Goal: Transaction & Acquisition: Obtain resource

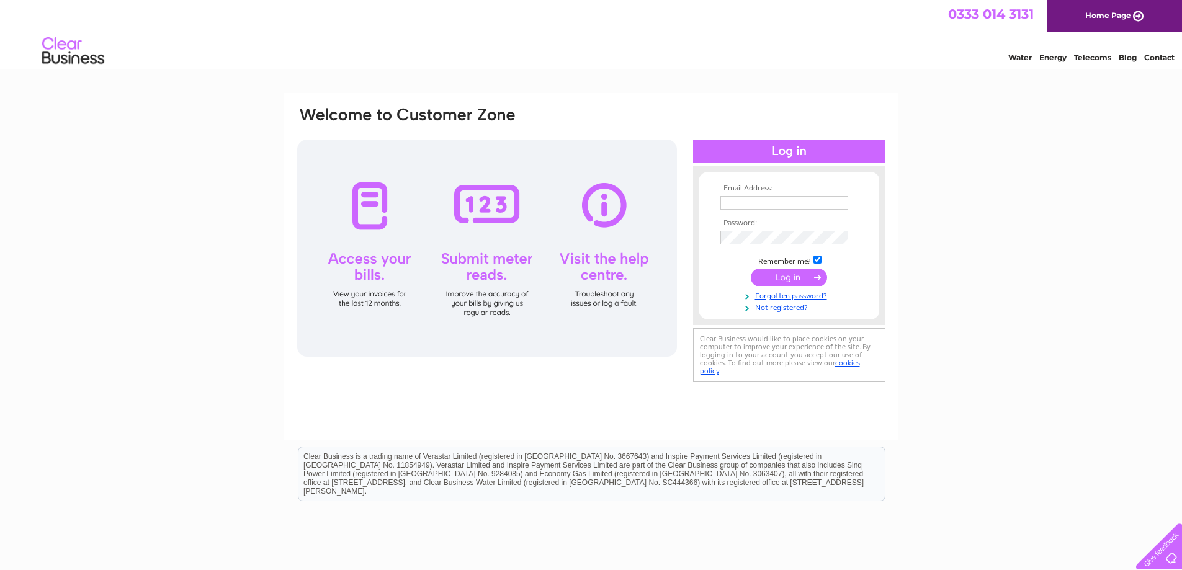
type input "[PERSON_NAME][EMAIL_ADDRESS][DOMAIN_NAME]"
click at [780, 278] on input "submit" at bounding box center [789, 277] width 76 height 17
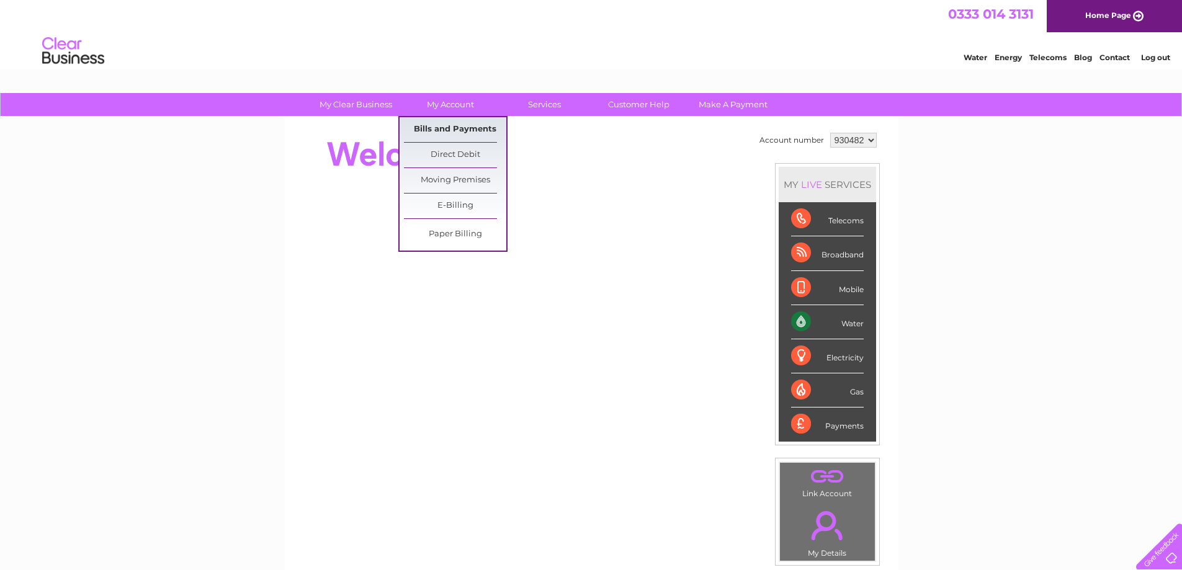
click at [435, 128] on link "Bills and Payments" at bounding box center [455, 129] width 102 height 25
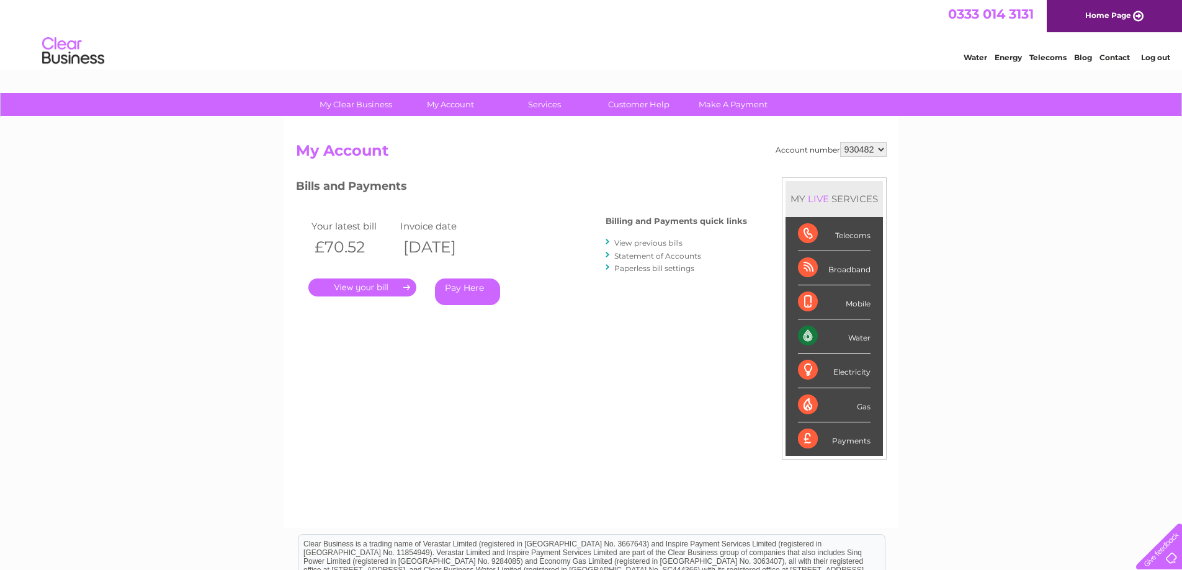
click at [357, 285] on link "." at bounding box center [362, 288] width 108 height 18
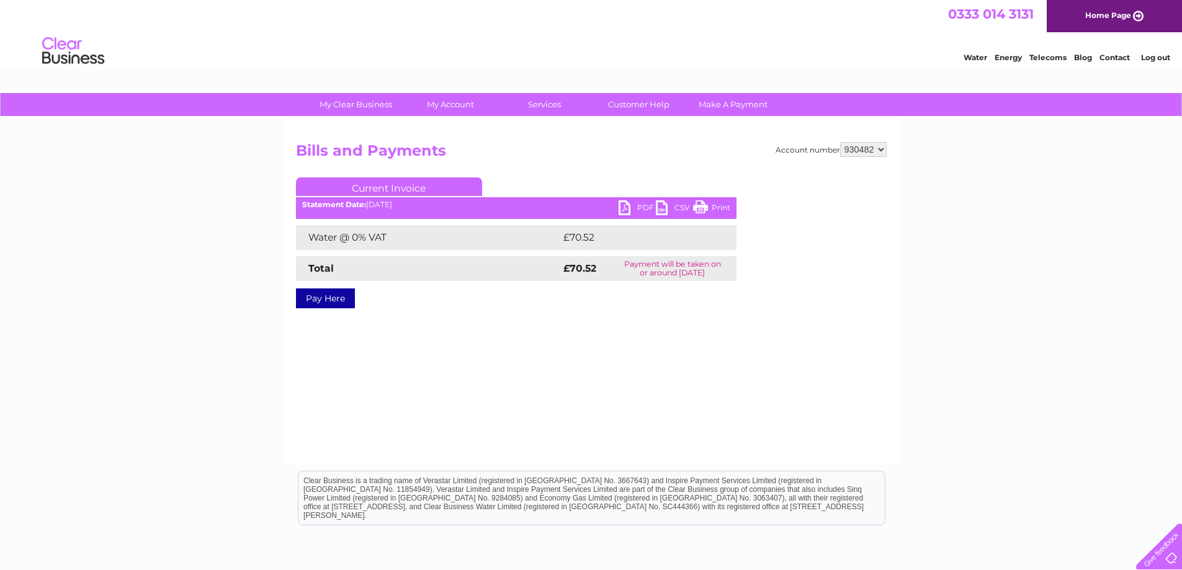
click at [636, 207] on link "PDF" at bounding box center [636, 209] width 37 height 18
